Goal: Task Accomplishment & Management: Manage account settings

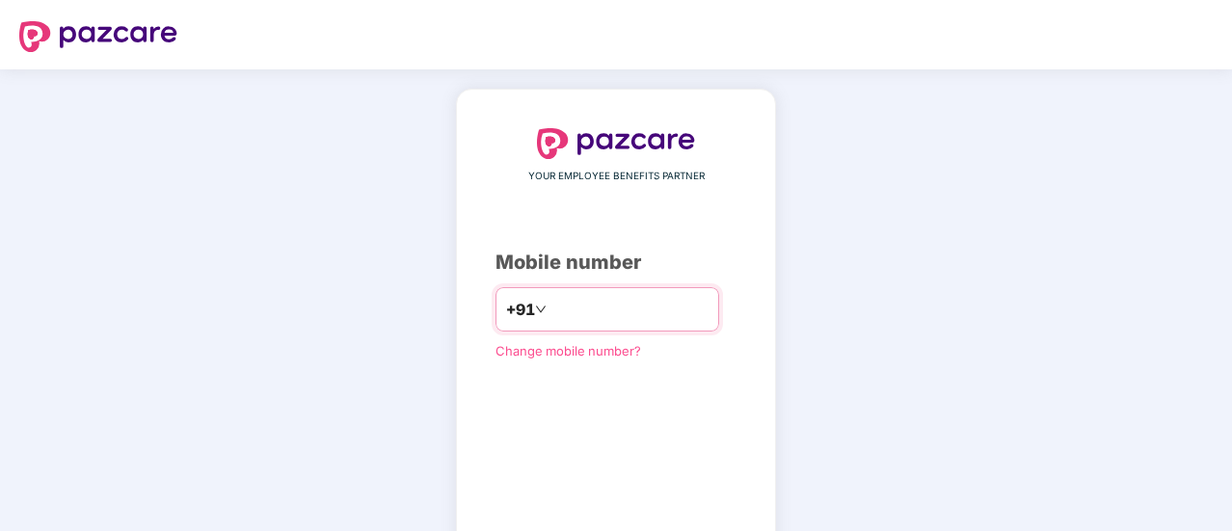
click at [572, 312] on input "number" at bounding box center [629, 309] width 158 height 31
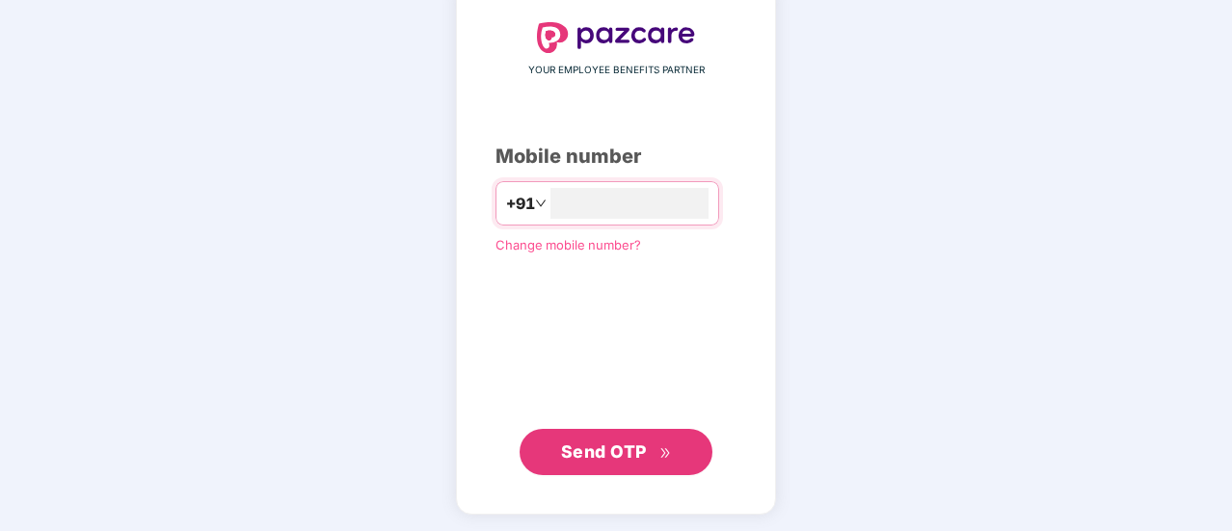
type input "**********"
click at [634, 446] on span "Send OTP" at bounding box center [604, 451] width 86 height 20
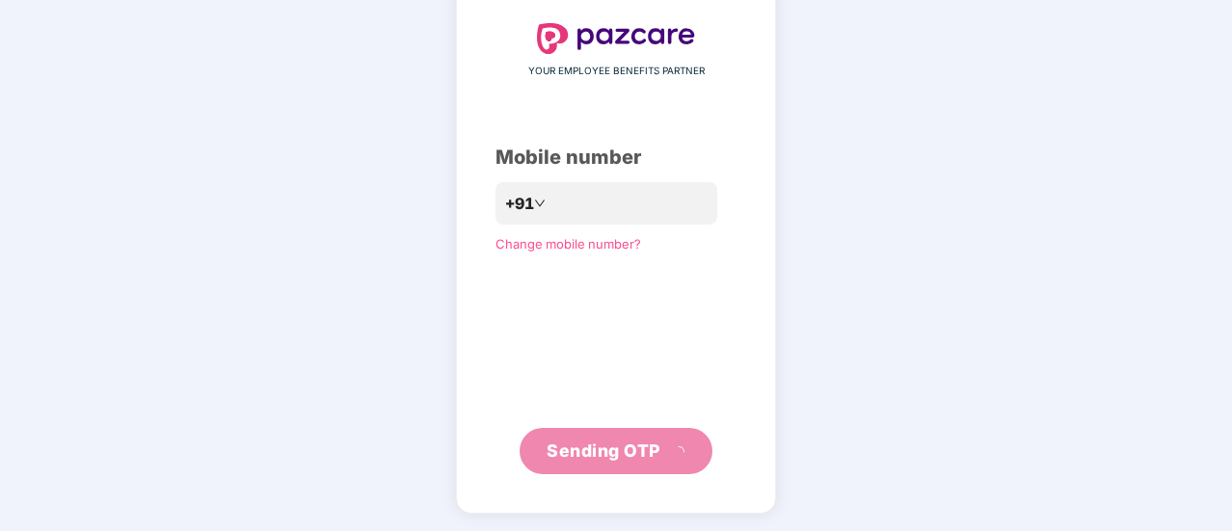
scroll to position [96, 0]
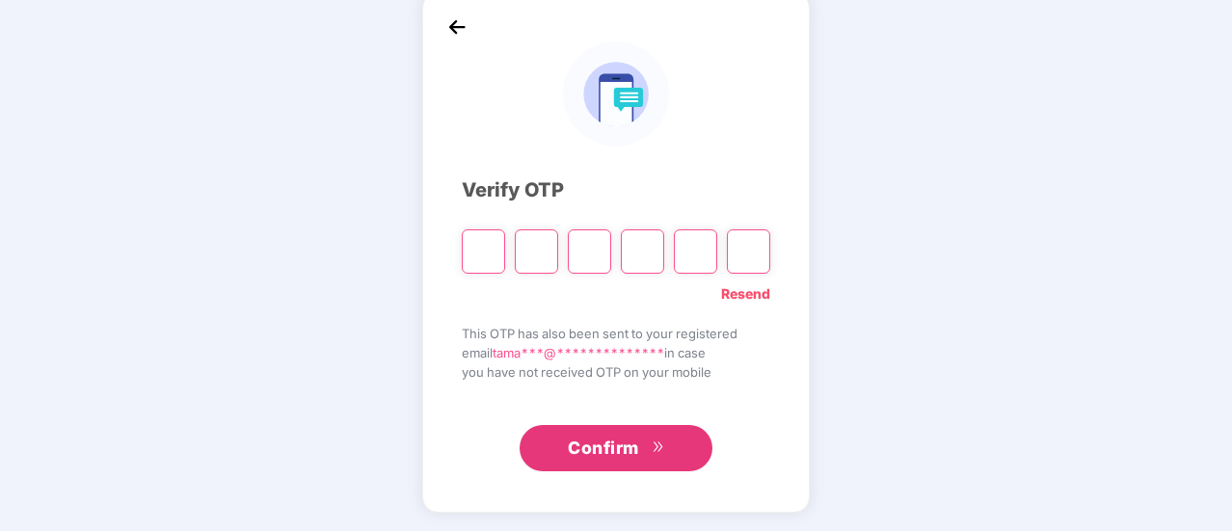
type input "*"
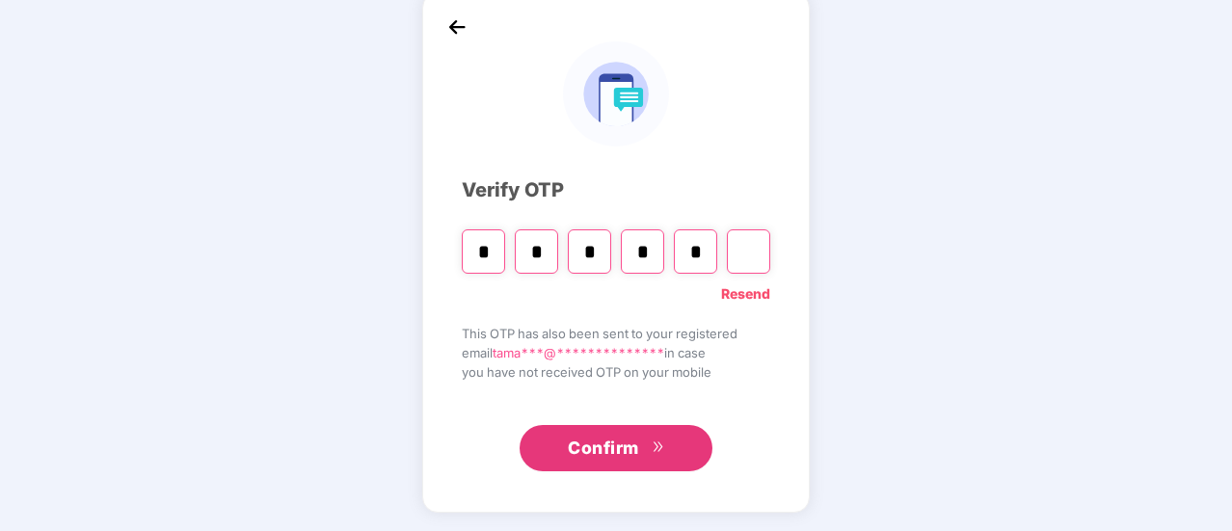
type input "*"
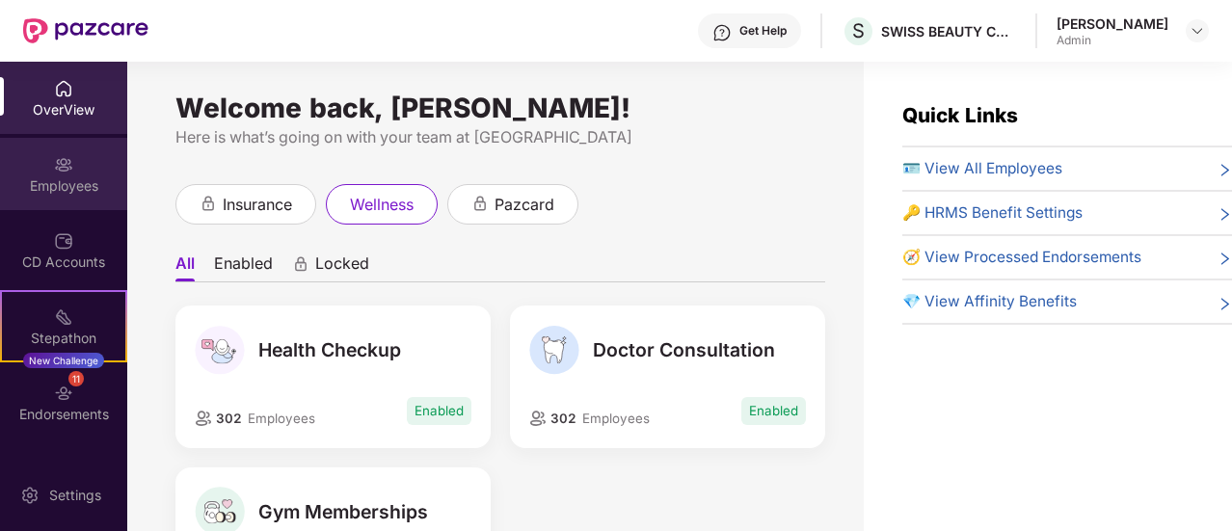
click at [73, 169] on div "Employees" at bounding box center [63, 174] width 127 height 72
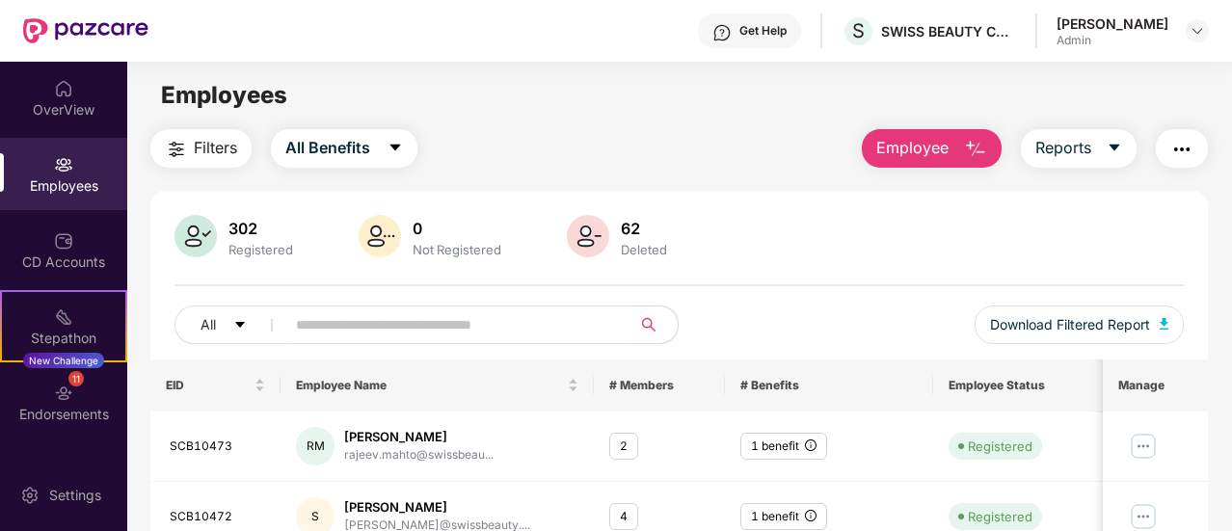
click at [543, 321] on input "text" at bounding box center [450, 324] width 309 height 29
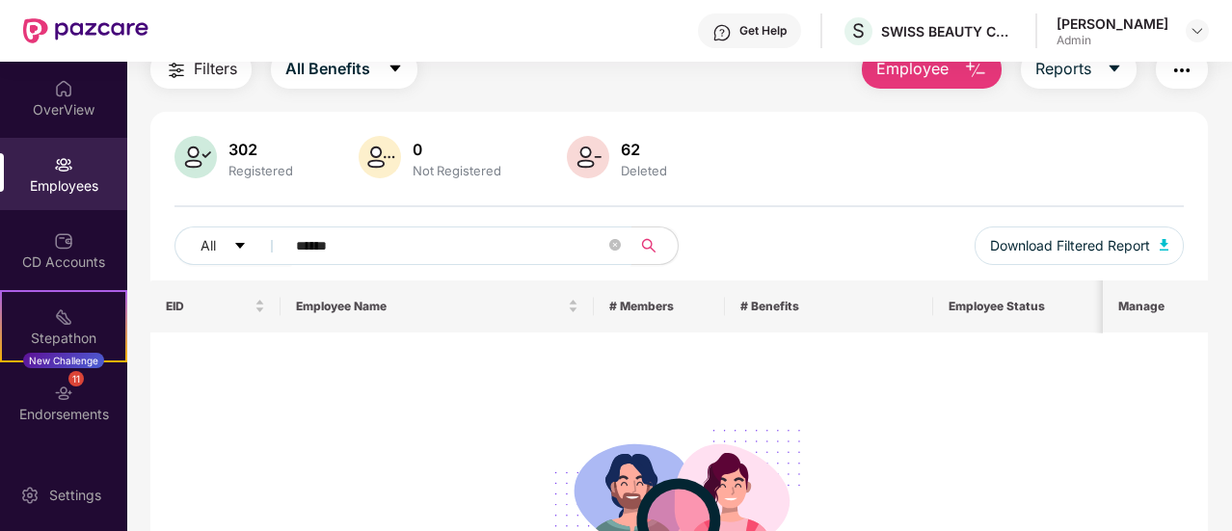
scroll to position [77, 0]
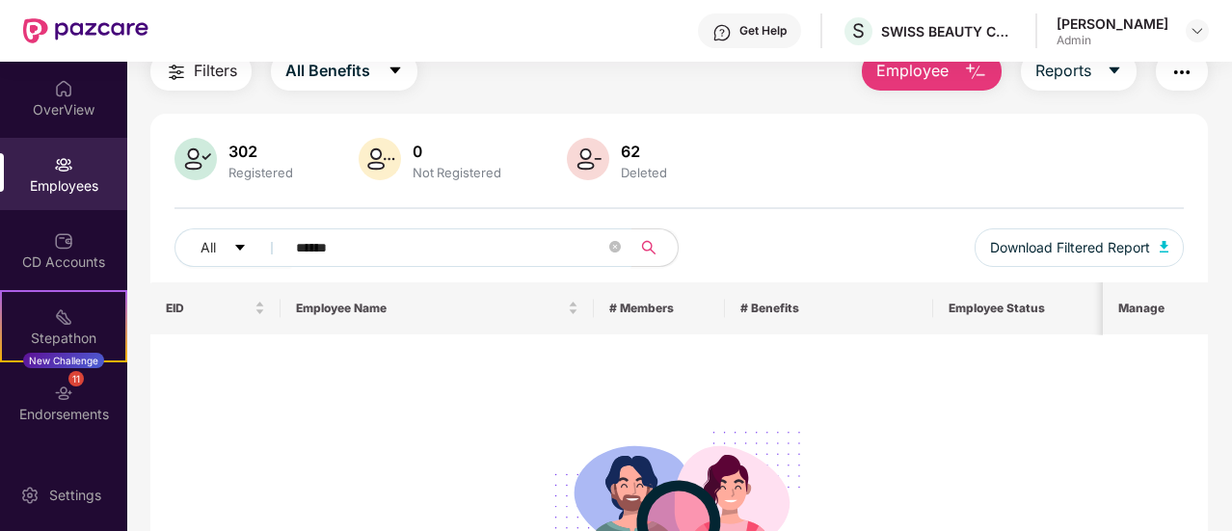
drag, startPoint x: 406, startPoint y: 250, endPoint x: 299, endPoint y: 253, distance: 107.0
click at [299, 253] on input "******" at bounding box center [450, 247] width 309 height 29
type input "*"
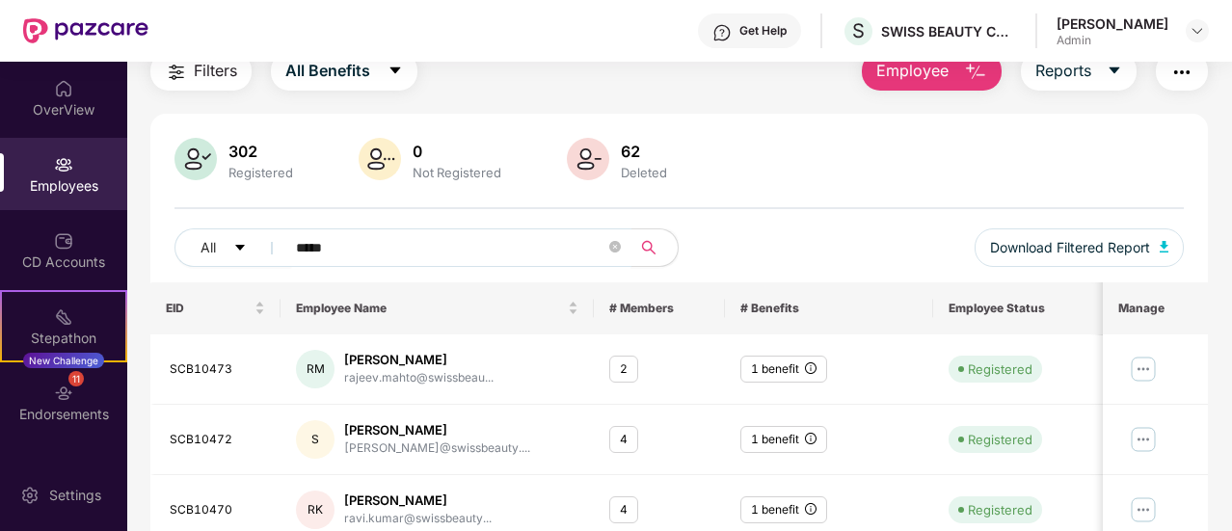
type input "******"
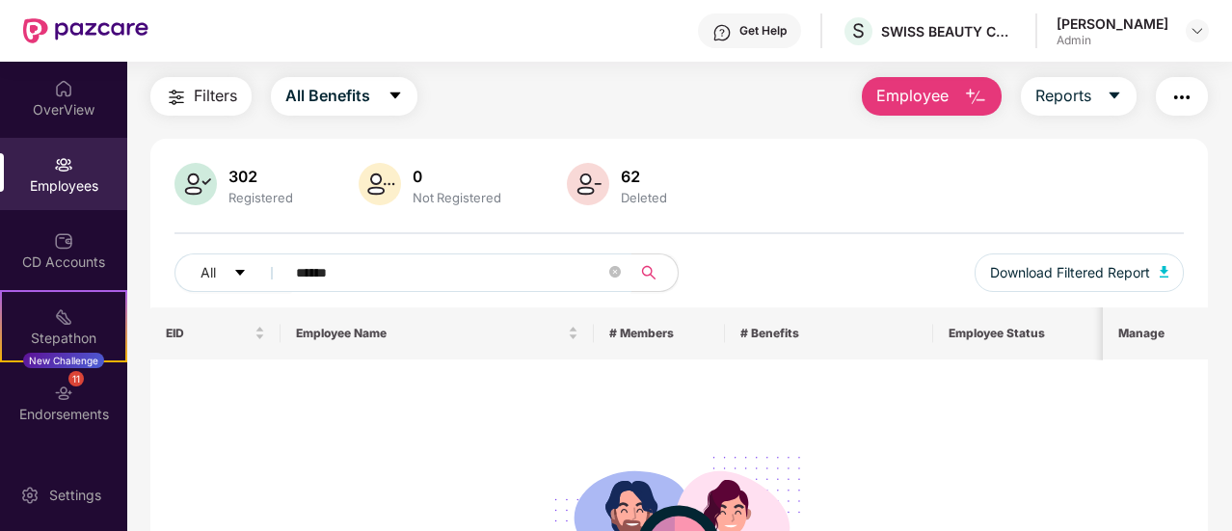
scroll to position [96, 0]
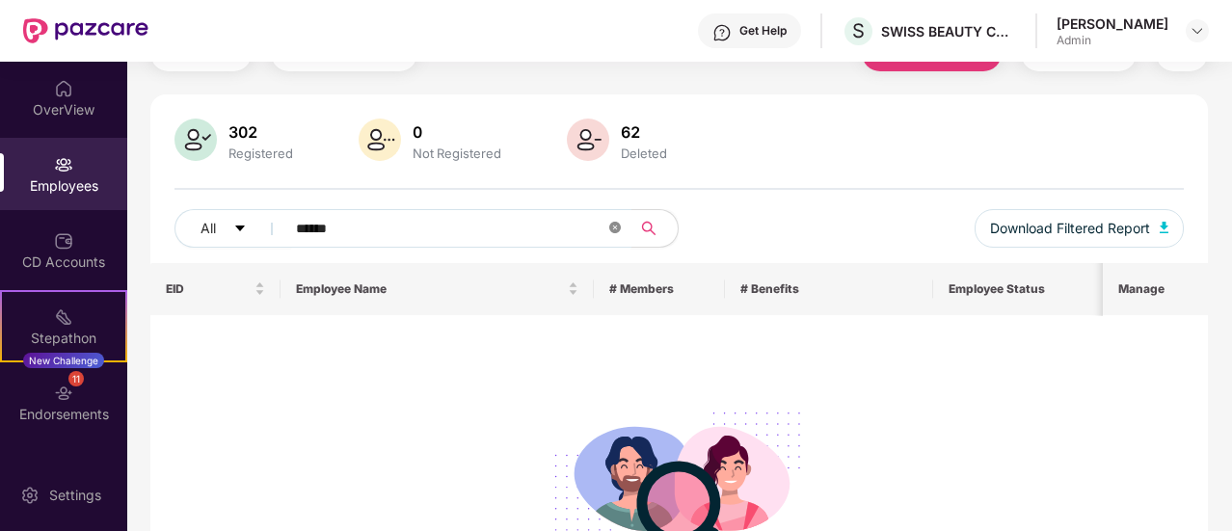
click at [616, 226] on icon "close-circle" at bounding box center [615, 228] width 12 height 12
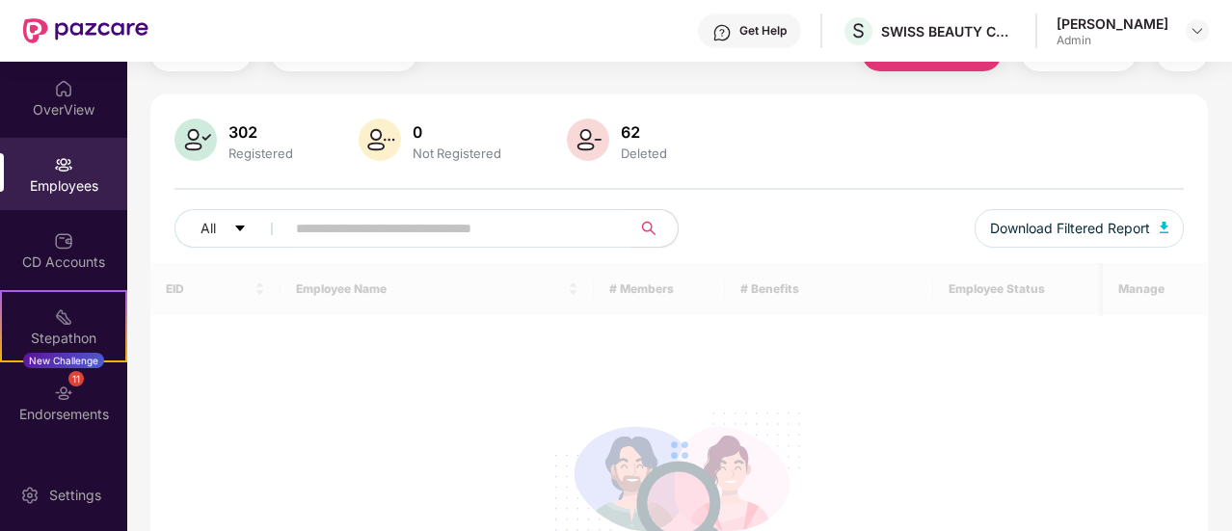
click at [425, 233] on input "text" at bounding box center [450, 228] width 309 height 29
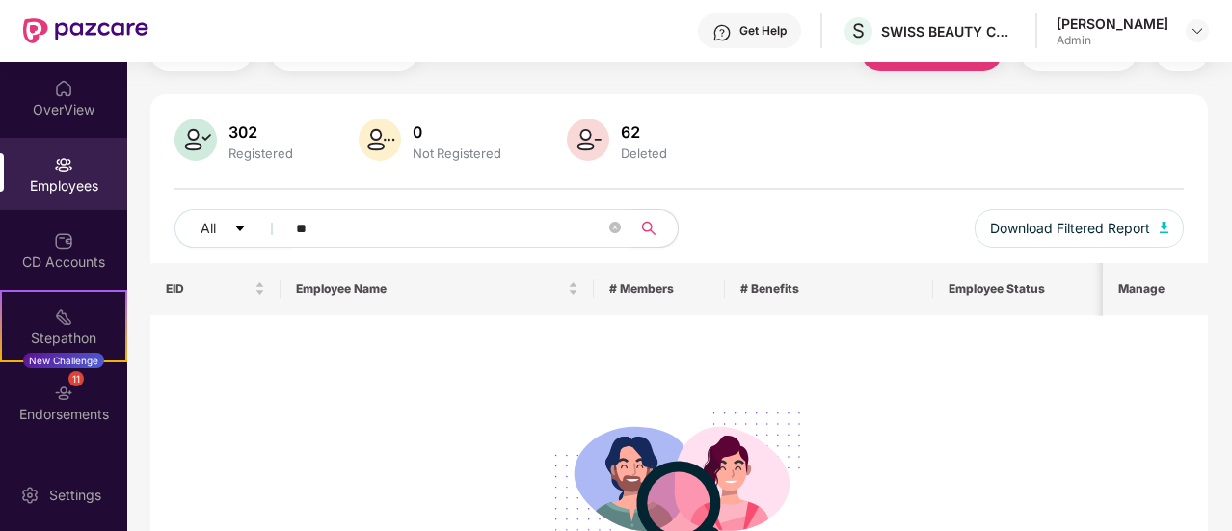
type input "*"
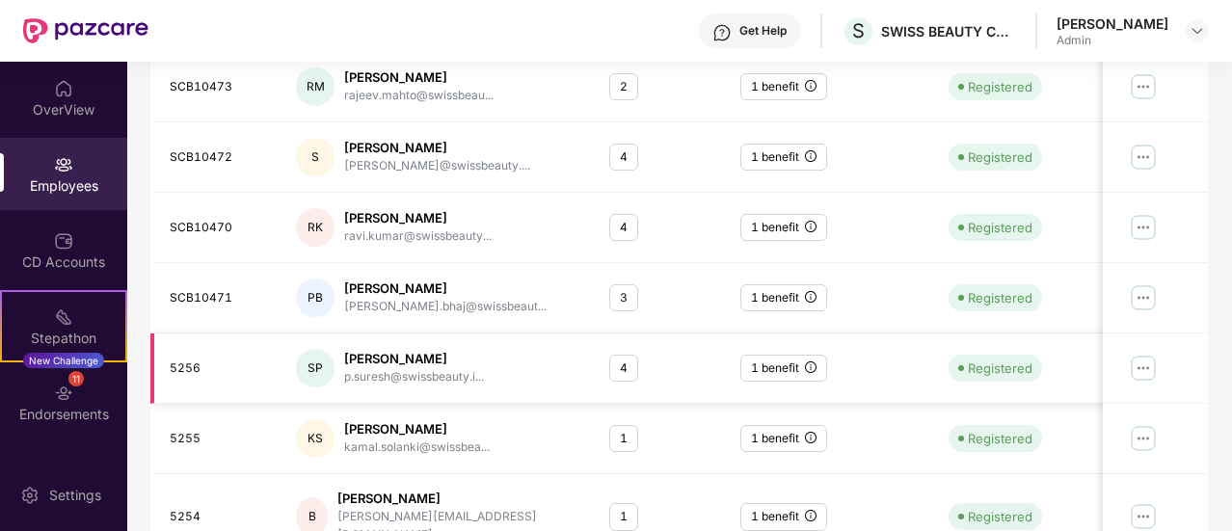
scroll to position [0, 0]
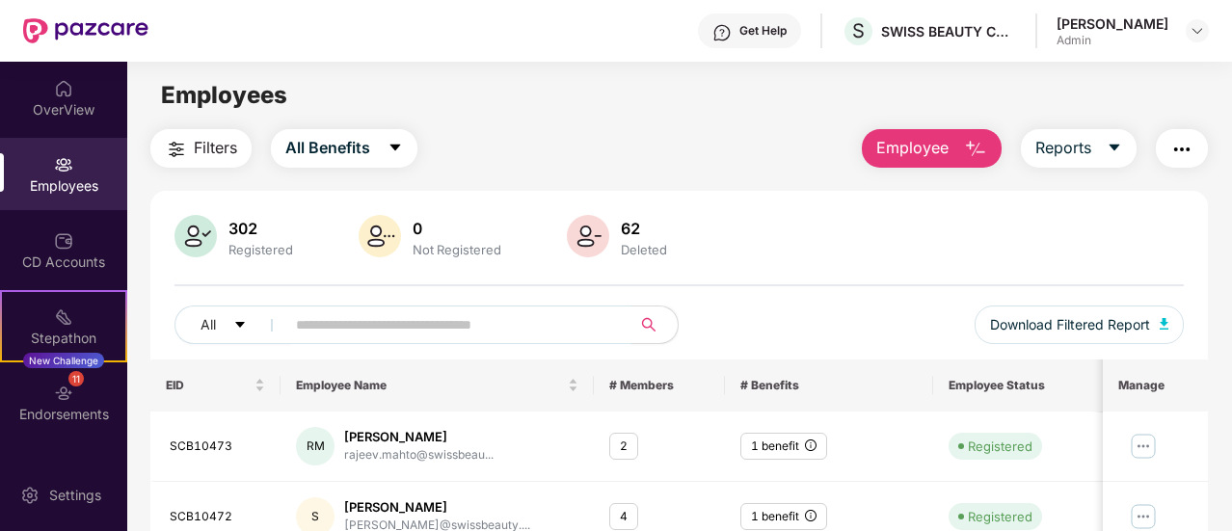
click at [67, 172] on img at bounding box center [63, 164] width 19 height 19
click at [246, 321] on icon "caret-down" at bounding box center [239, 324] width 13 height 13
click at [812, 247] on div "302 Registered 0 Not Registered 62 Deleted" at bounding box center [678, 238] width 1009 height 46
click at [547, 323] on input "text" at bounding box center [450, 324] width 309 height 29
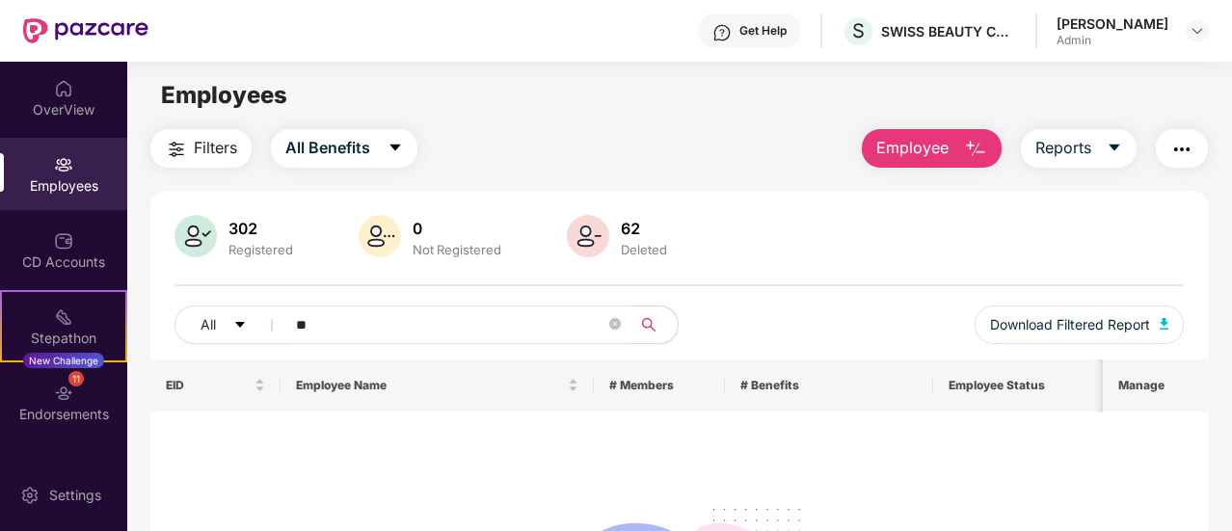
type input "*"
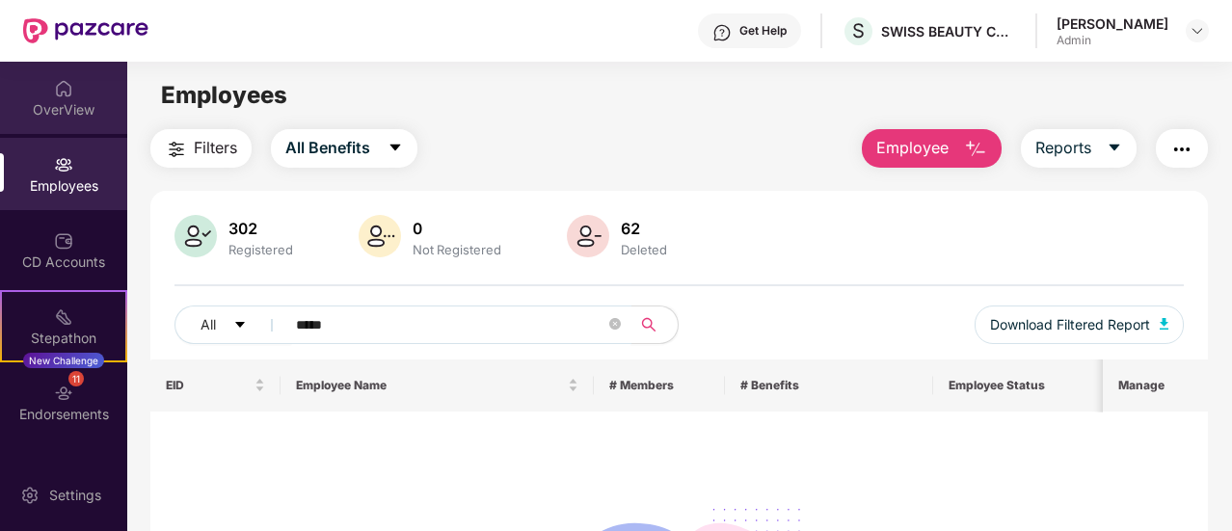
type input "*****"
click at [68, 91] on img at bounding box center [63, 88] width 19 height 19
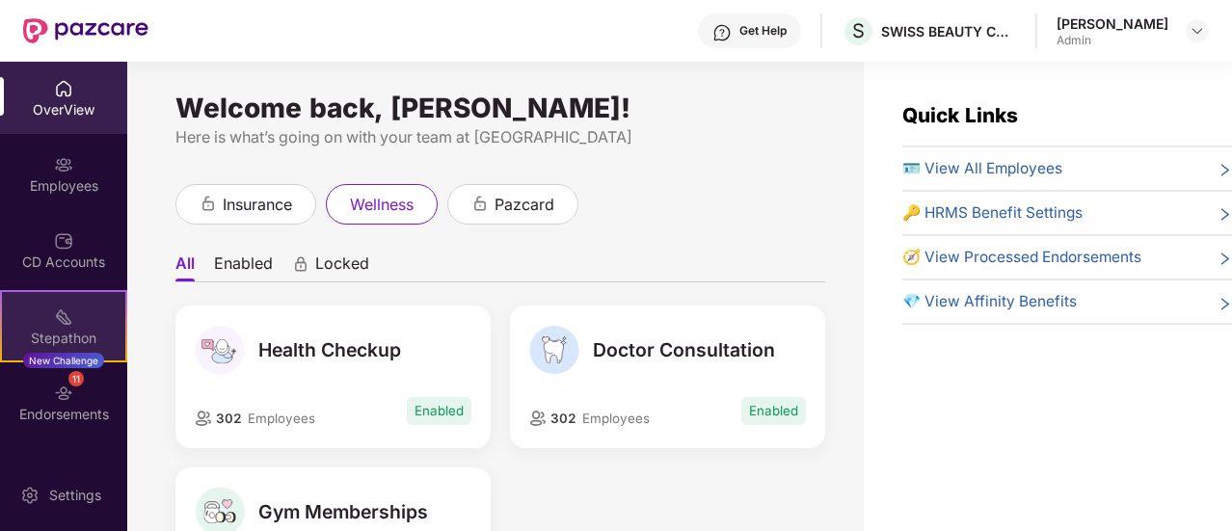
scroll to position [62, 0]
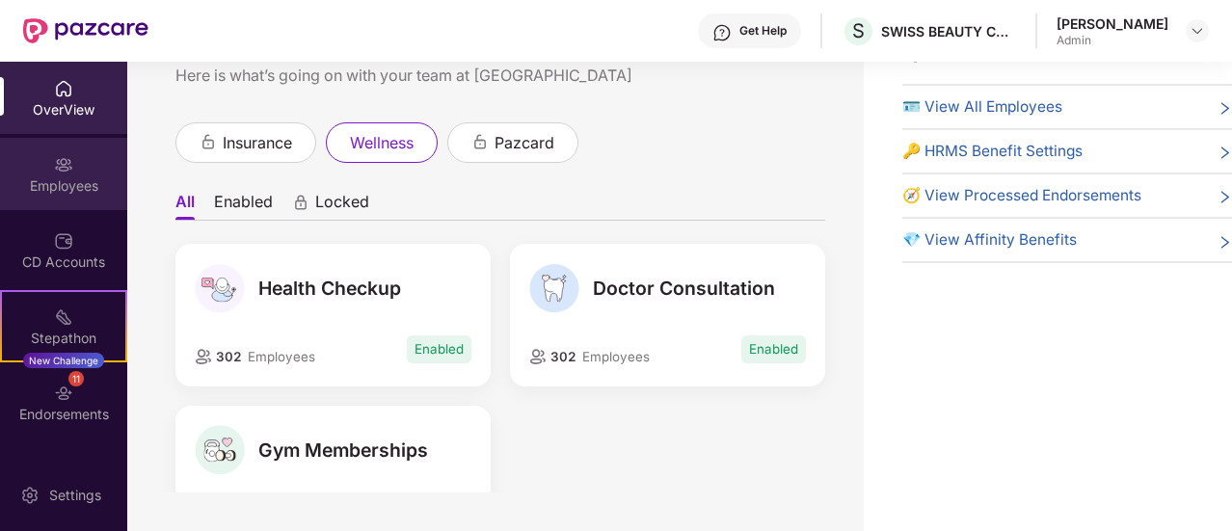
click at [68, 174] on div "Employees" at bounding box center [63, 174] width 127 height 72
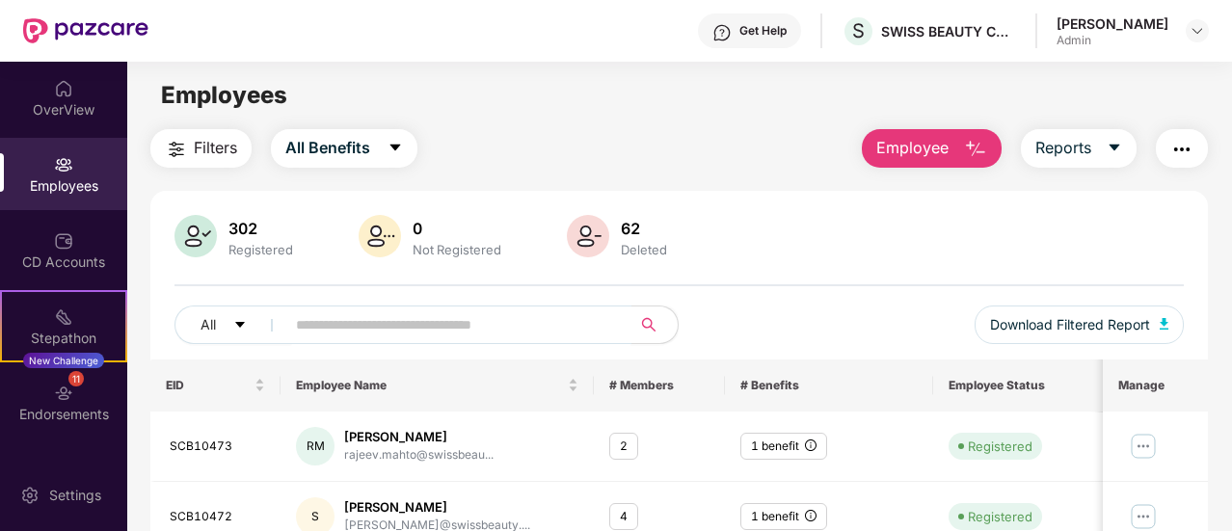
click at [525, 318] on input "text" at bounding box center [450, 324] width 309 height 29
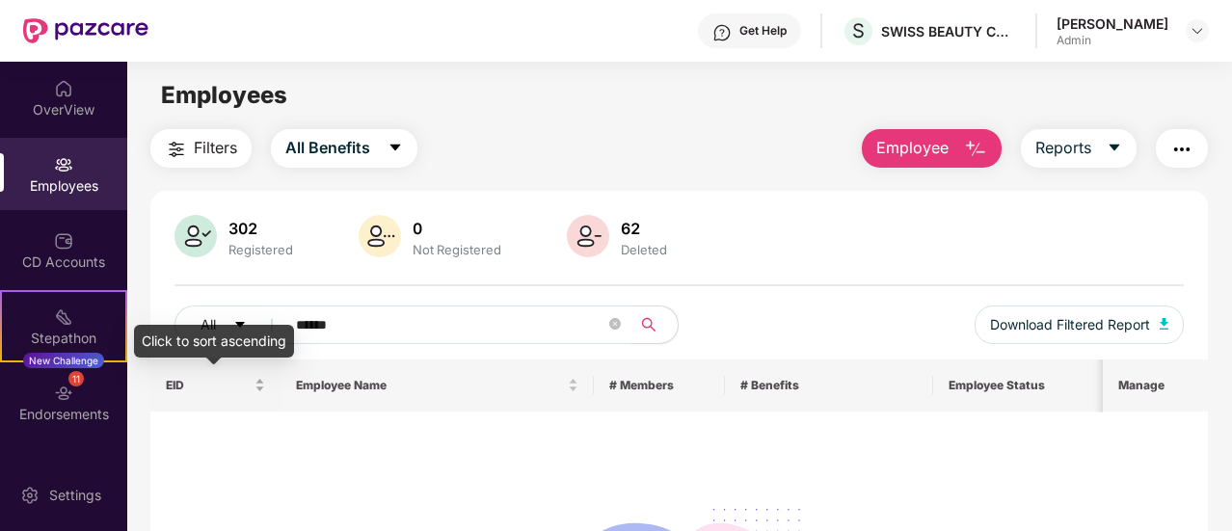
type input "******"
click at [265, 388] on div "EID" at bounding box center [215, 385] width 99 height 18
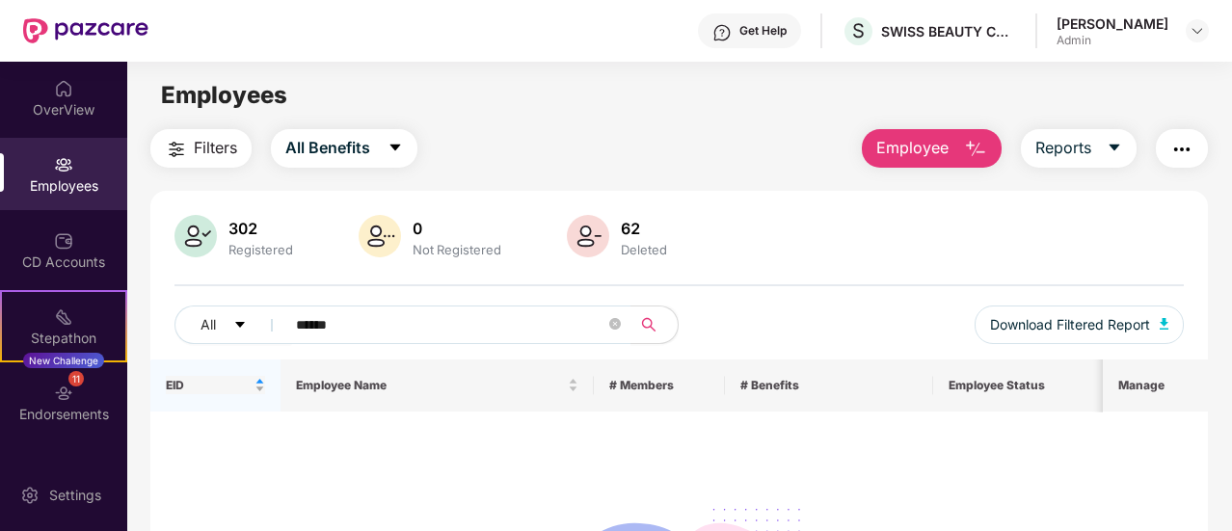
click at [255, 384] on div "EID" at bounding box center [215, 385] width 99 height 18
drag, startPoint x: 397, startPoint y: 327, endPoint x: 228, endPoint y: 323, distance: 168.7
click at [228, 323] on div "All ******" at bounding box center [426, 324] width 505 height 39
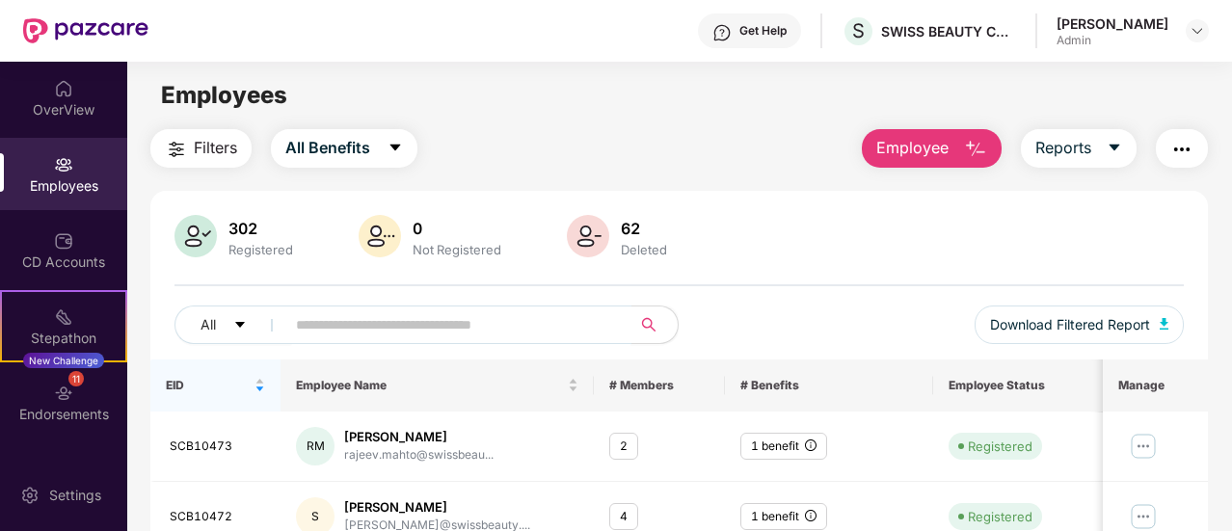
click at [75, 172] on div "Employees" at bounding box center [63, 174] width 127 height 72
click at [1136, 323] on span "Download Filtered Report" at bounding box center [1070, 324] width 160 height 21
click at [360, 323] on input "text" at bounding box center [450, 324] width 309 height 29
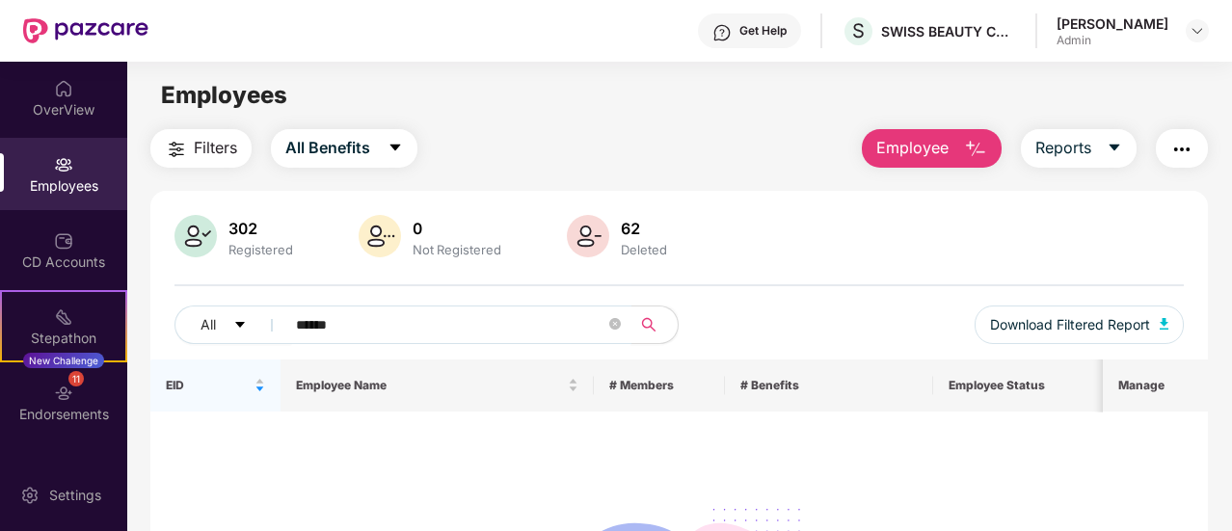
type input "******"
click at [232, 225] on div "302" at bounding box center [261, 228] width 72 height 19
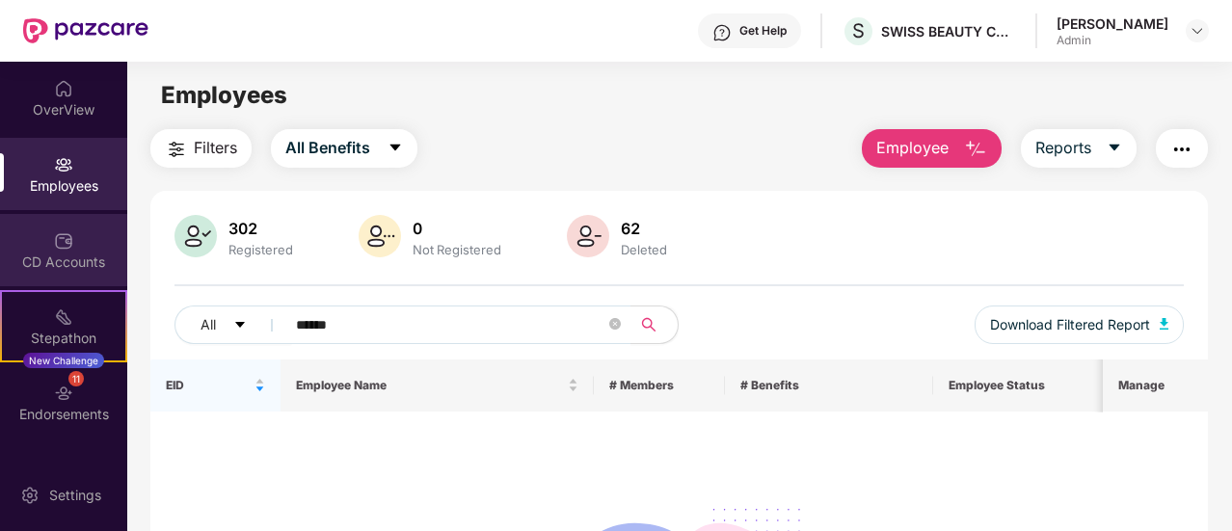
click at [73, 256] on div "CD Accounts" at bounding box center [63, 261] width 127 height 19
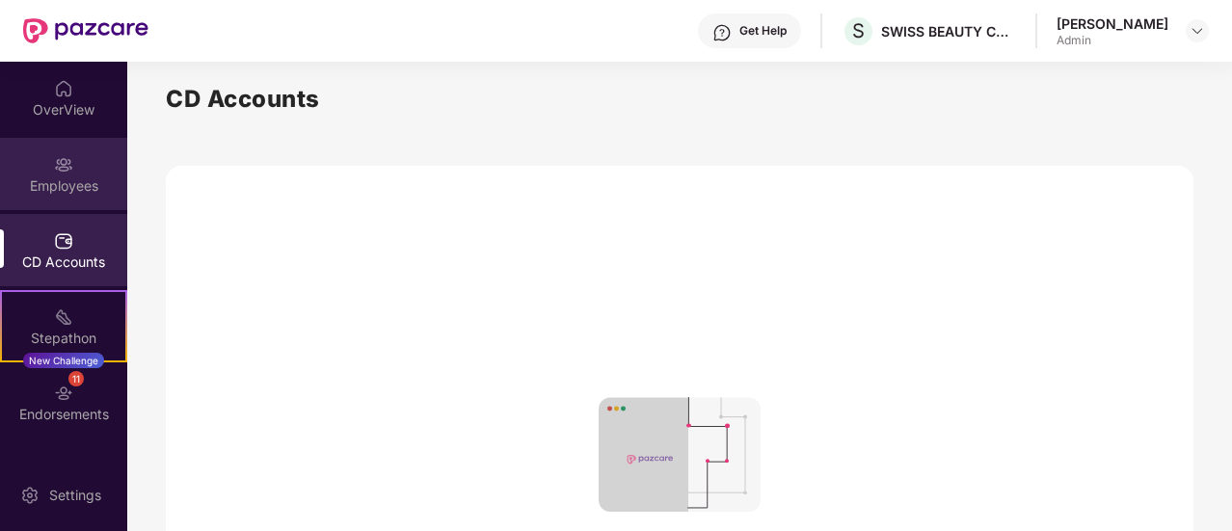
click at [74, 184] on div "Employees" at bounding box center [63, 185] width 127 height 19
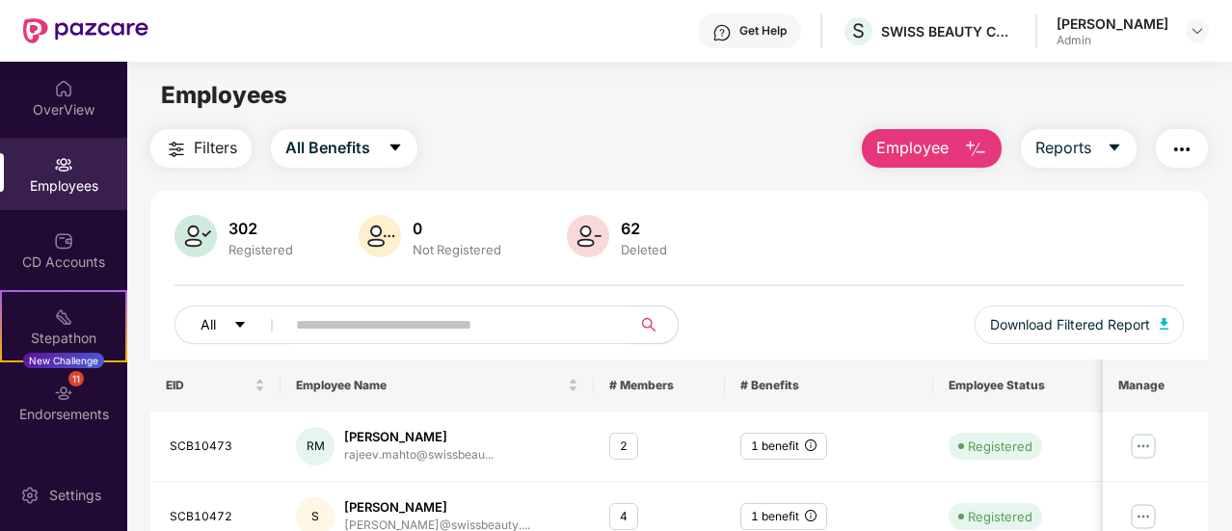
click at [237, 319] on icon "caret-down" at bounding box center [239, 324] width 13 height 13
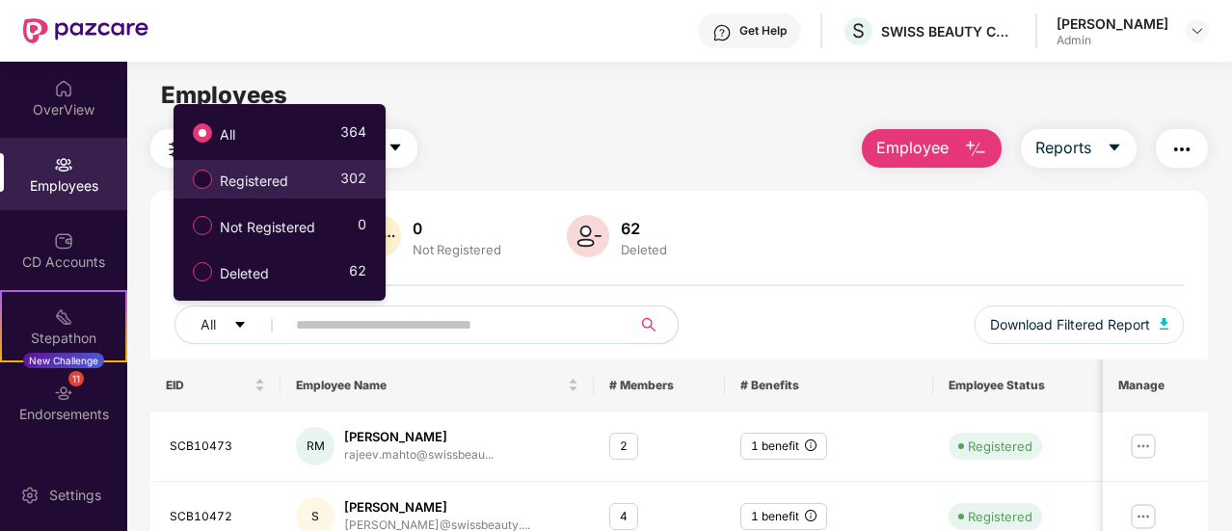
click at [259, 178] on span "Registered" at bounding box center [254, 181] width 84 height 21
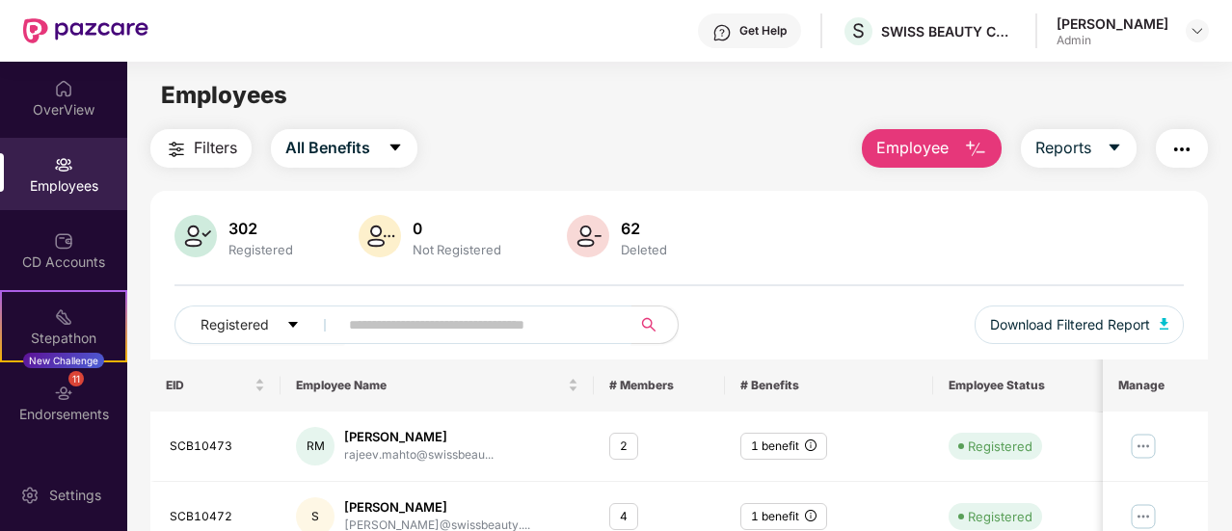
click at [401, 329] on input "text" at bounding box center [477, 324] width 256 height 29
type input "******"
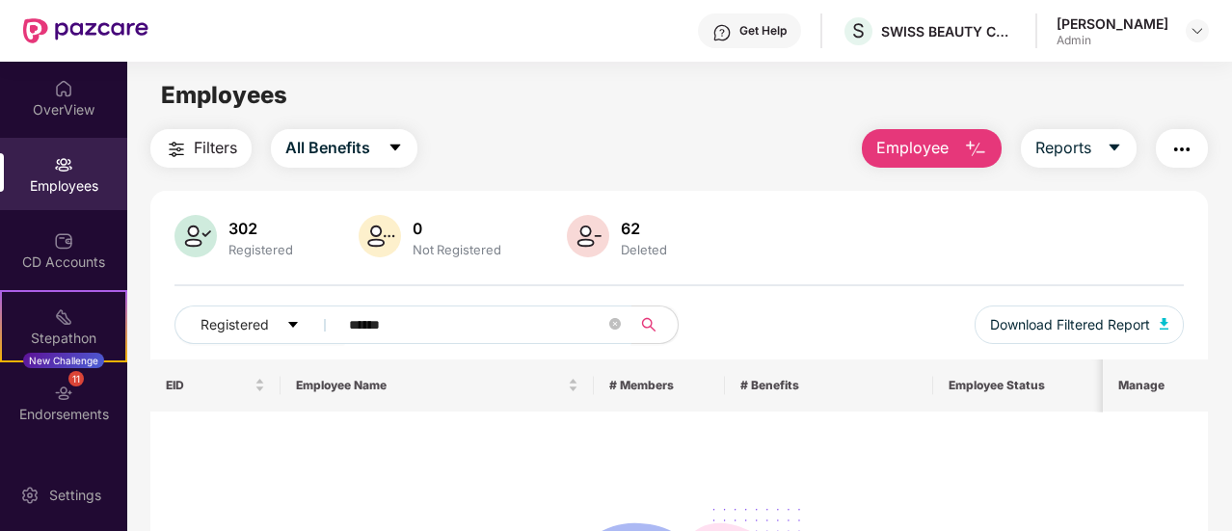
drag, startPoint x: 396, startPoint y: 325, endPoint x: 331, endPoint y: 324, distance: 64.6
click at [331, 324] on span "******" at bounding box center [478, 324] width 305 height 39
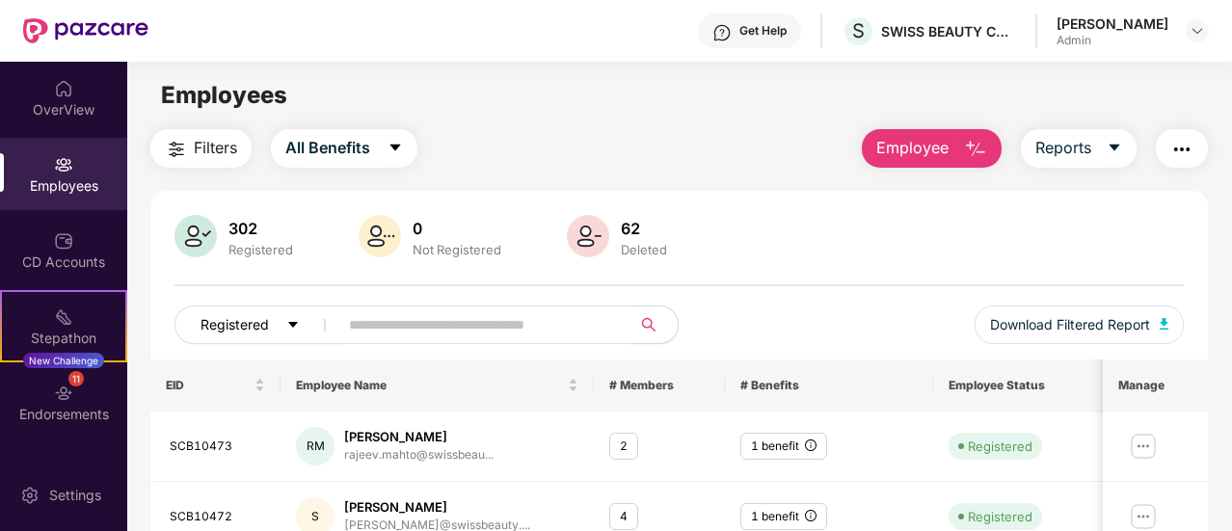
click at [297, 323] on icon "caret-down" at bounding box center [292, 324] width 13 height 13
click at [1187, 146] on img "button" at bounding box center [1181, 149] width 23 height 23
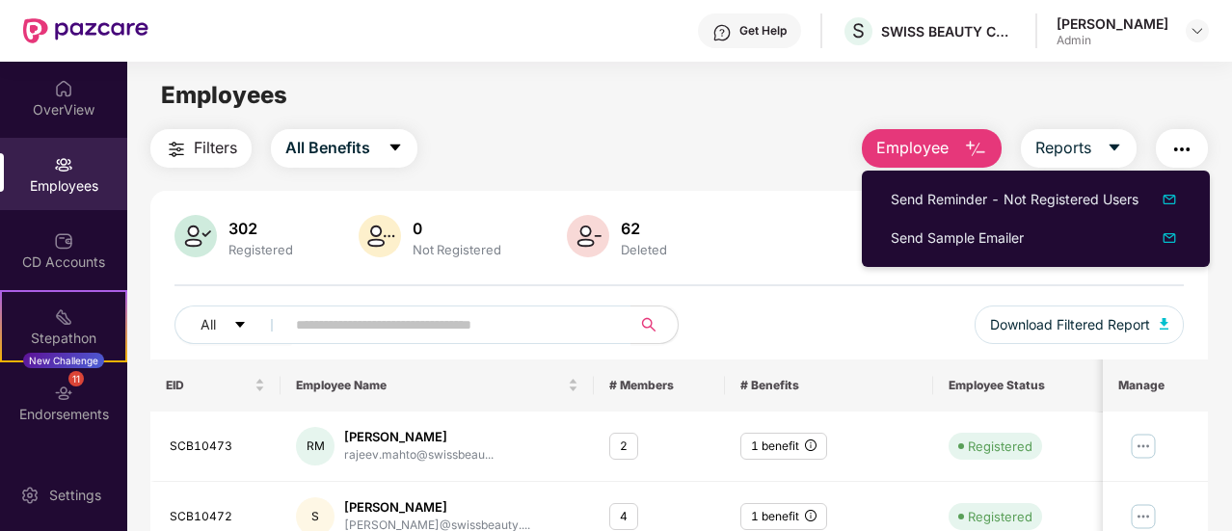
click at [765, 227] on div "302 Registered 0 Not Registered 62 Deleted" at bounding box center [678, 238] width 1009 height 46
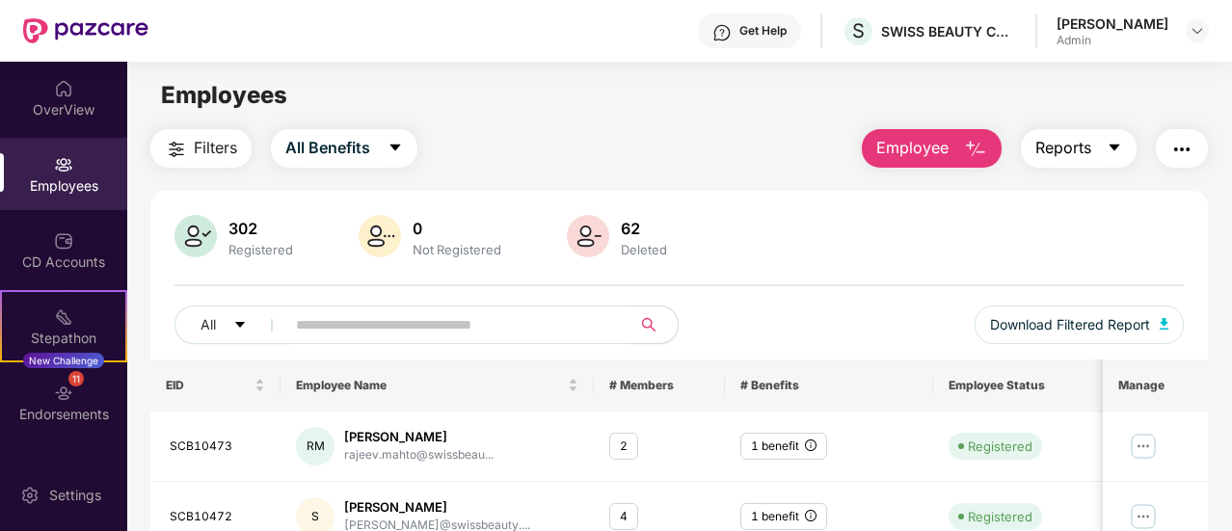
click at [1116, 146] on icon "caret-down" at bounding box center [1114, 148] width 11 height 7
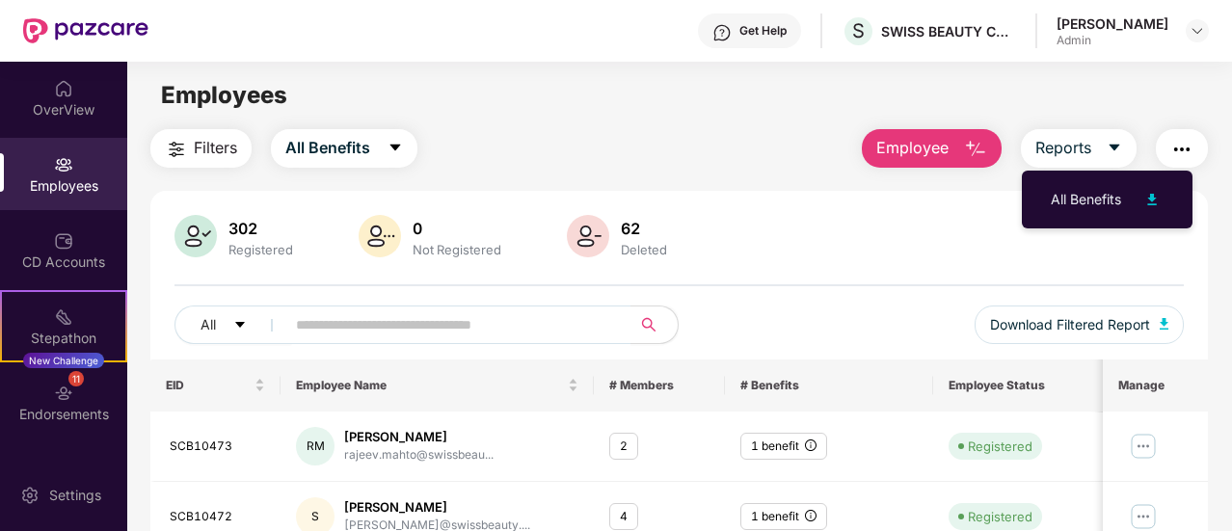
click at [885, 215] on div "302 Registered 0 Not Registered 62 Deleted" at bounding box center [678, 238] width 1009 height 46
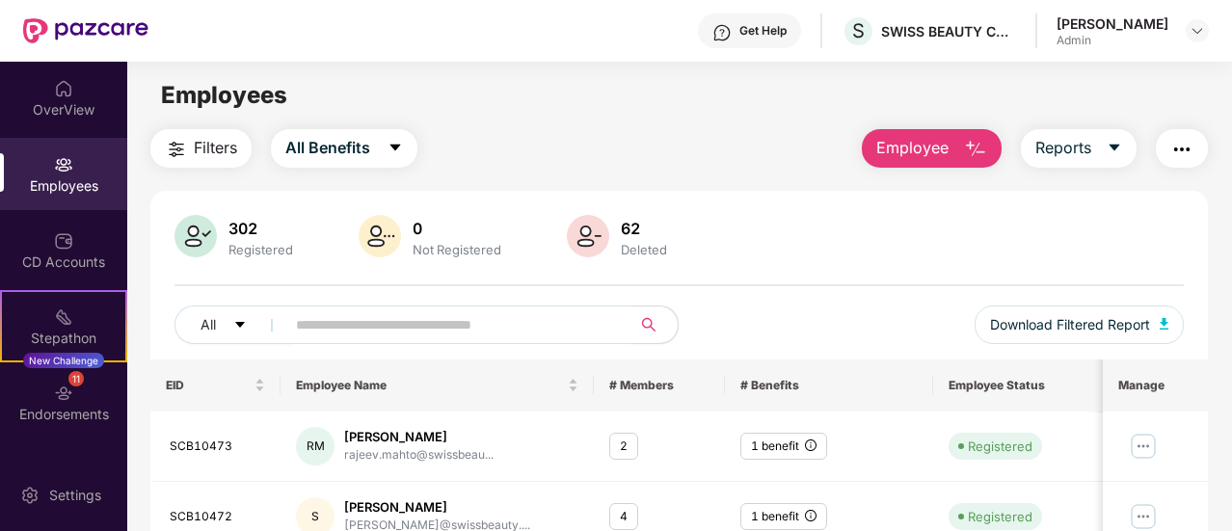
click at [426, 325] on input "text" at bounding box center [450, 324] width 309 height 29
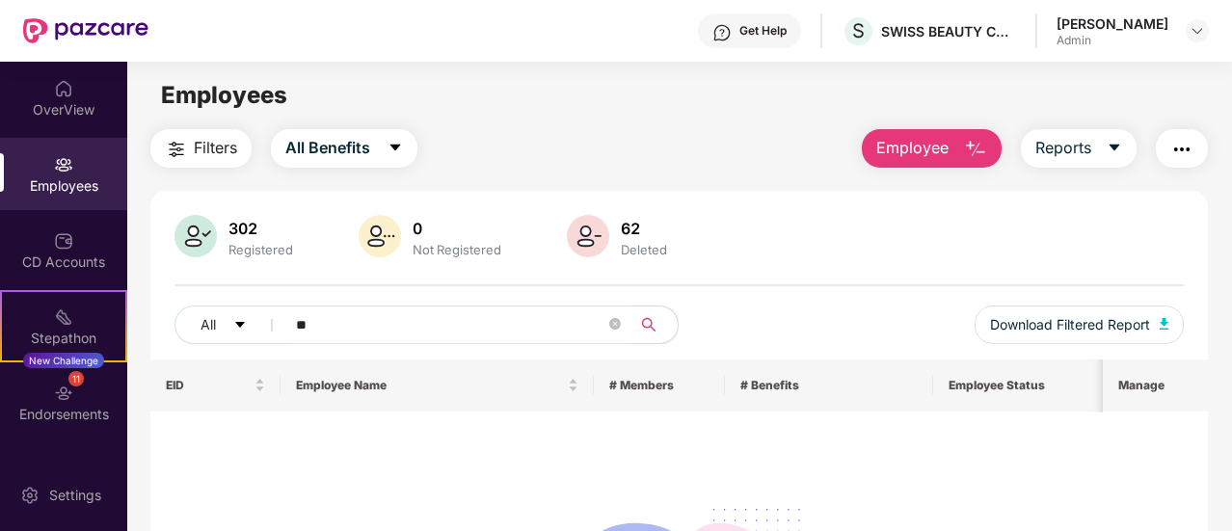
type input "*"
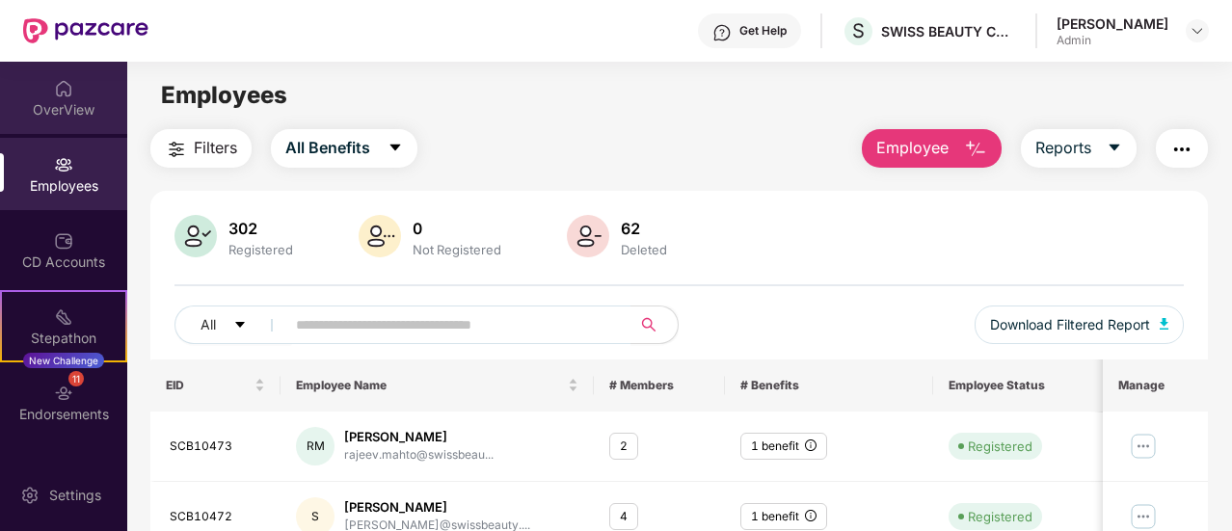
click at [78, 100] on div "OverView" at bounding box center [63, 109] width 127 height 19
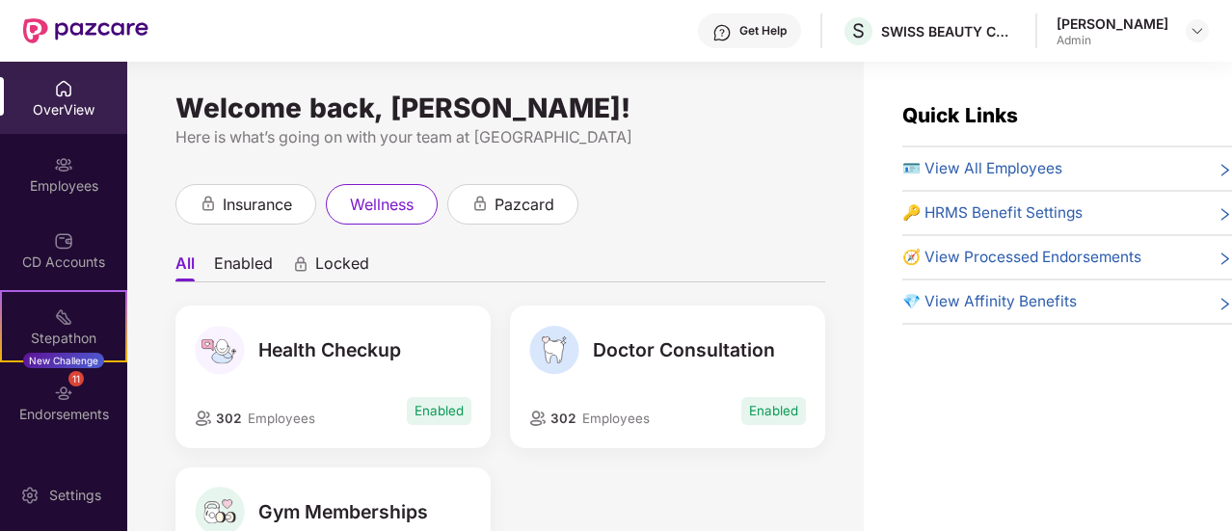
click at [977, 171] on span "🪪 View All Employees" at bounding box center [982, 168] width 160 height 23
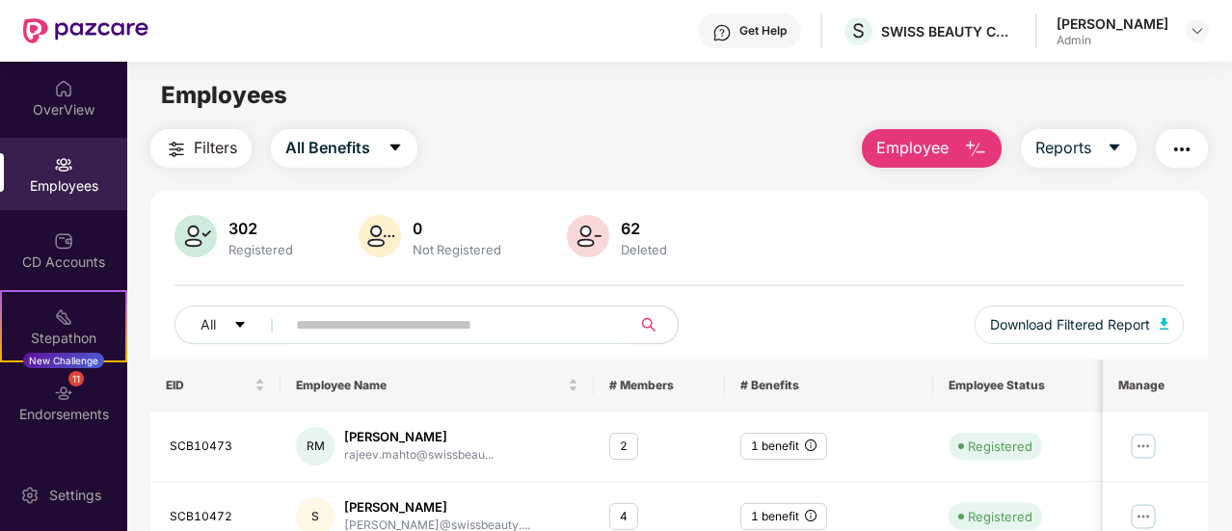
click at [503, 322] on input "text" at bounding box center [450, 324] width 309 height 29
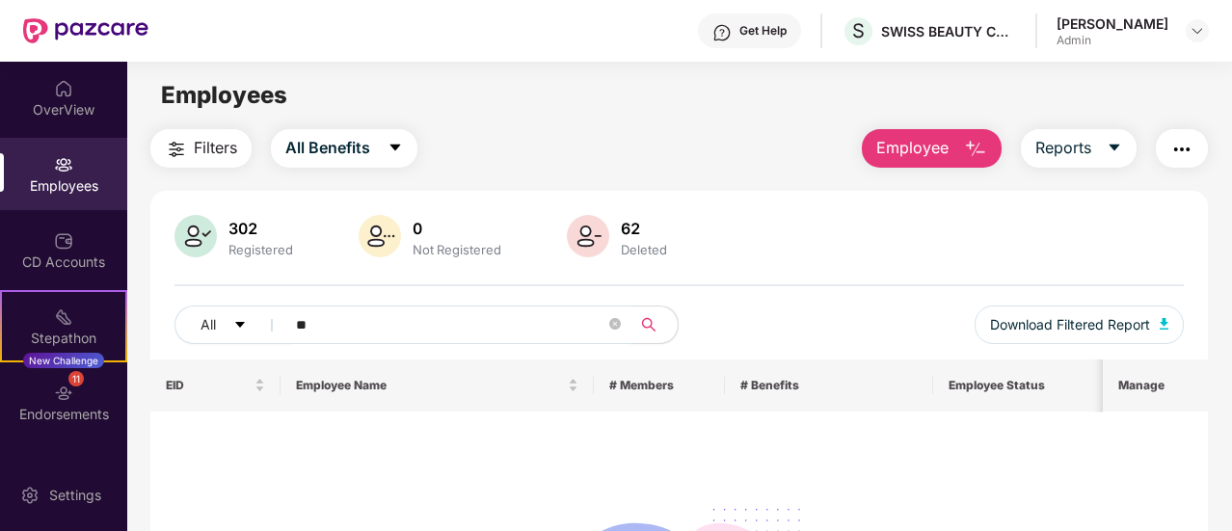
type input "*"
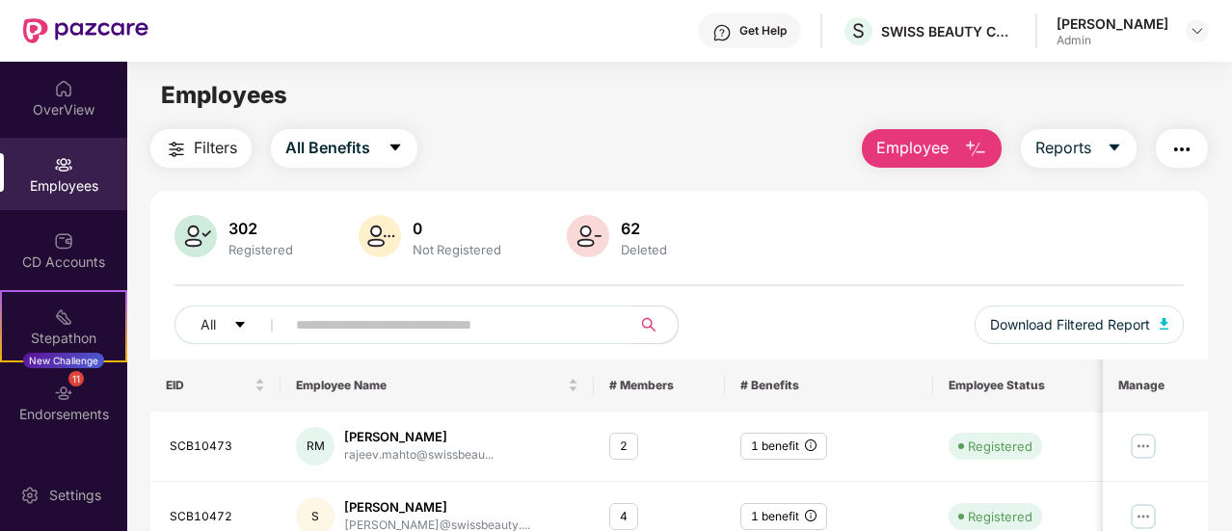
click at [961, 134] on button "Employee" at bounding box center [931, 148] width 140 height 39
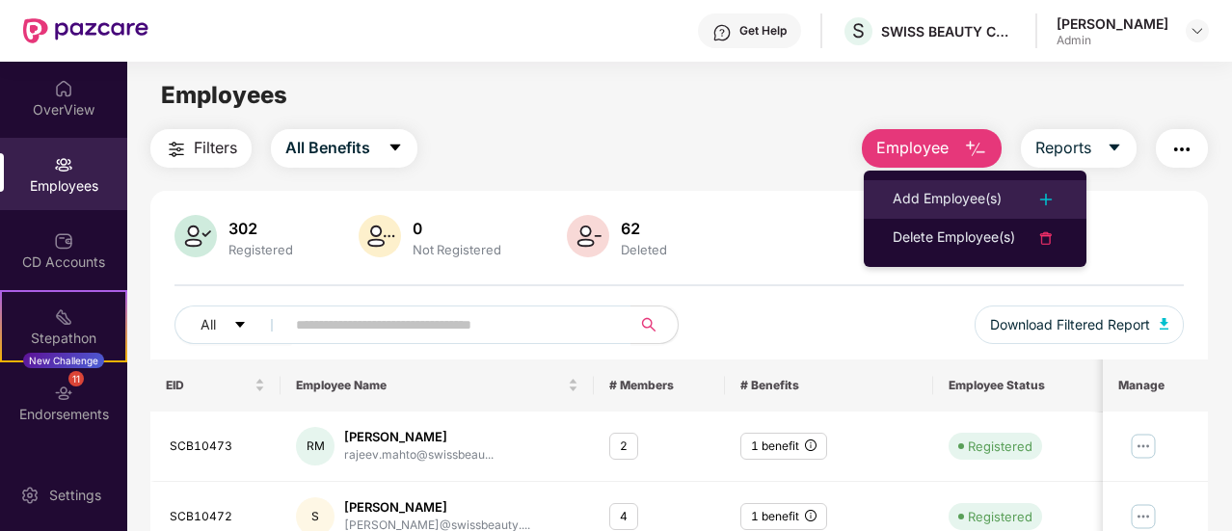
click at [960, 194] on div "Add Employee(s)" at bounding box center [946, 199] width 109 height 23
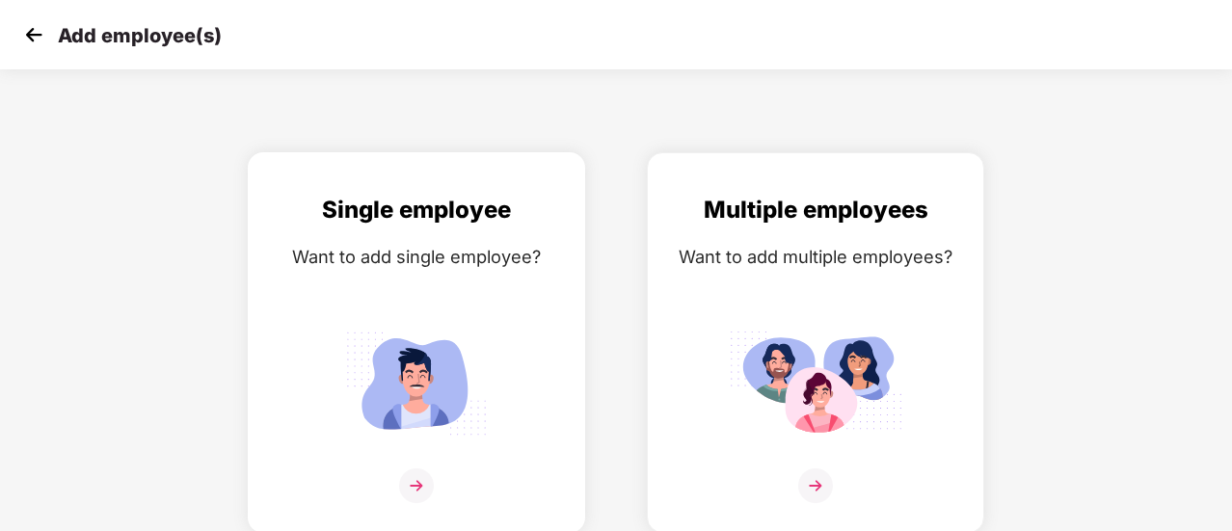
click at [470, 278] on div "Single employee Want to add single employee?" at bounding box center [416, 359] width 297 height 335
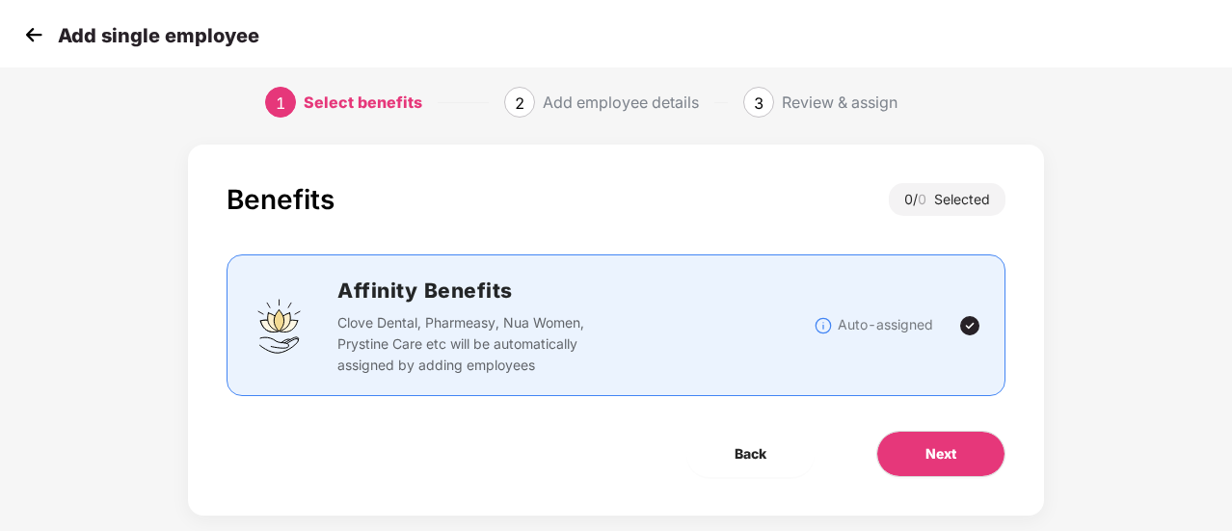
scroll to position [13, 0]
click at [38, 29] on img at bounding box center [33, 34] width 29 height 29
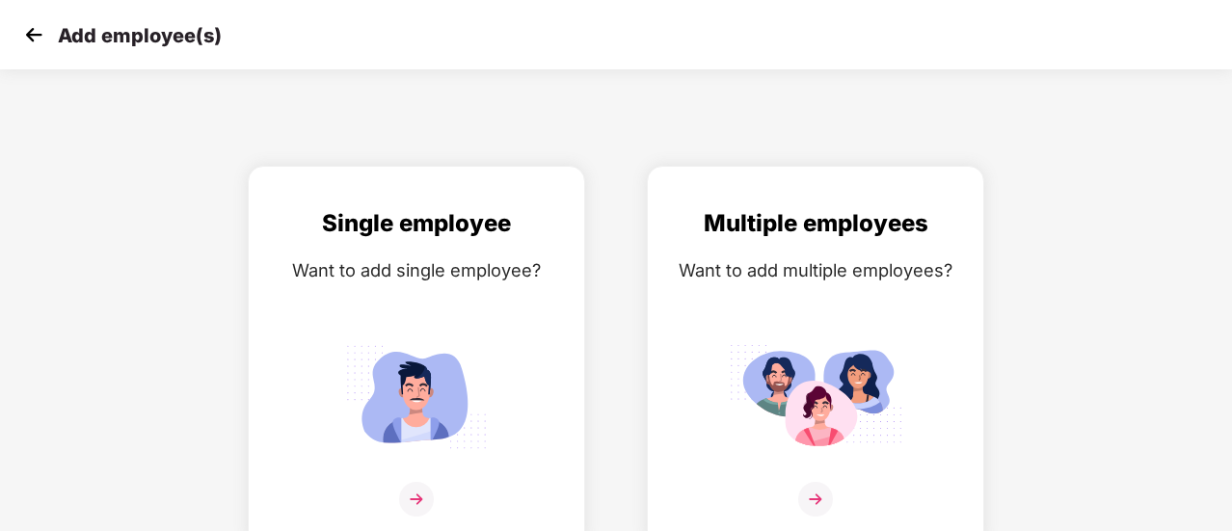
click at [35, 41] on img at bounding box center [33, 34] width 29 height 29
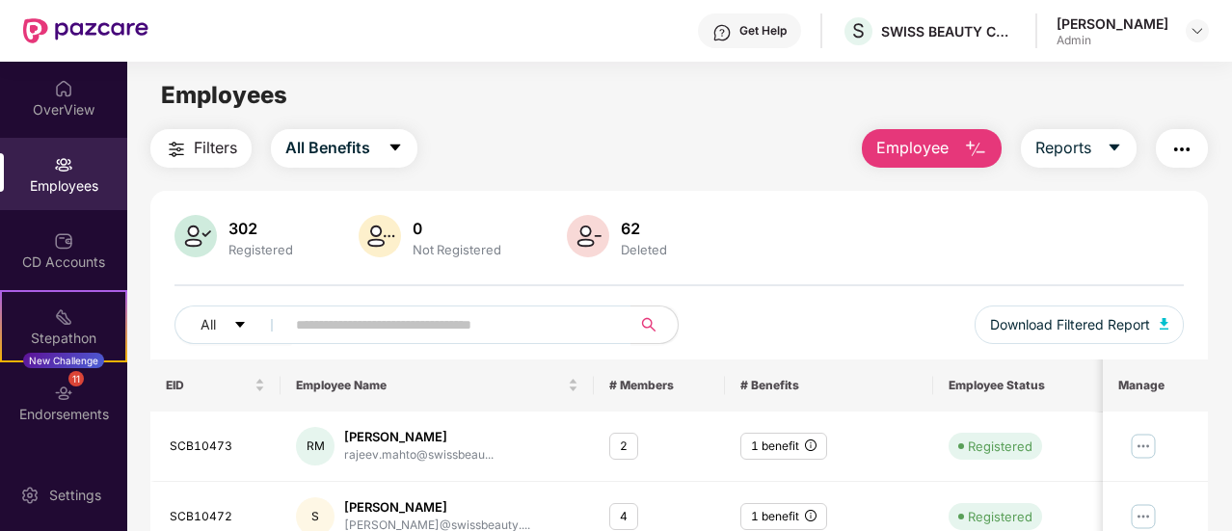
click at [72, 178] on div "Employees" at bounding box center [63, 185] width 127 height 19
click at [397, 323] on input "text" at bounding box center [450, 324] width 309 height 29
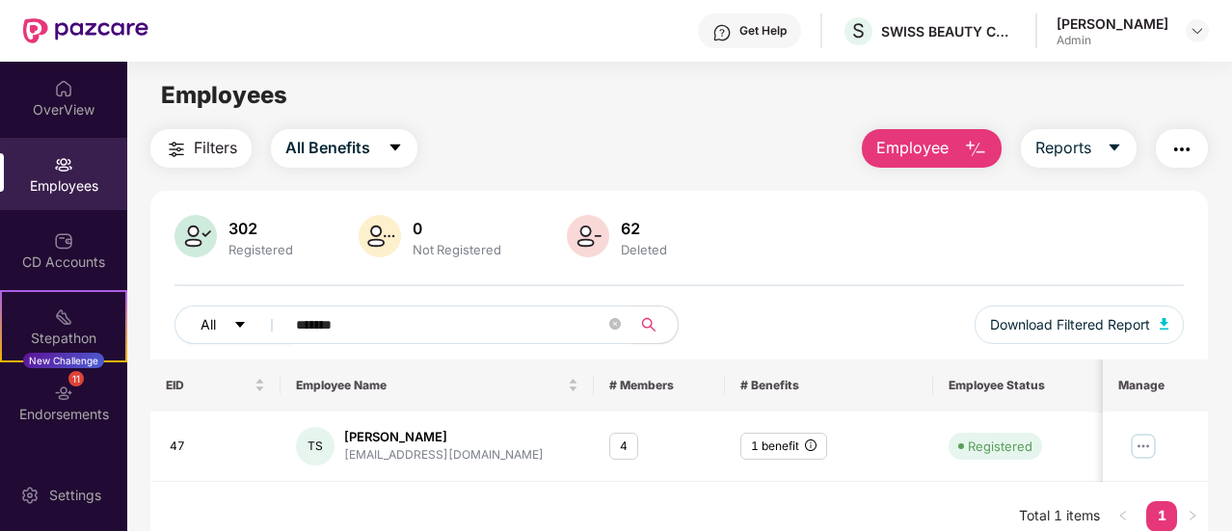
drag, startPoint x: 295, startPoint y: 329, endPoint x: 256, endPoint y: 329, distance: 38.5
click at [256, 329] on div "All *******" at bounding box center [426, 324] width 505 height 39
type input "******"
